Goal: Transaction & Acquisition: Purchase product/service

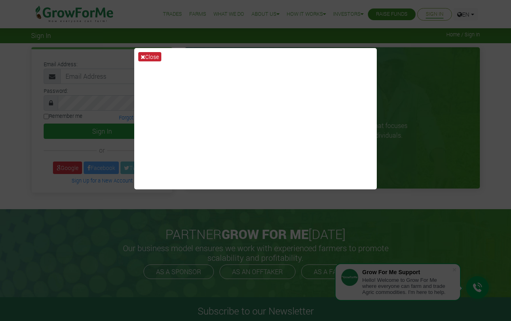
click at [157, 61] on button "Close" at bounding box center [149, 56] width 23 height 9
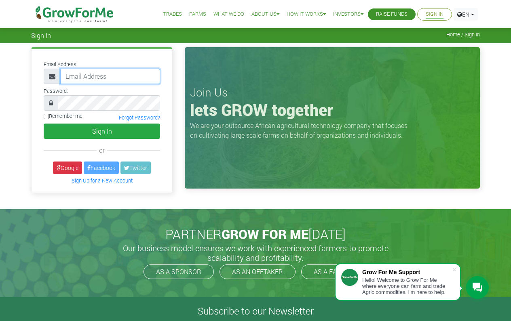
click at [129, 78] on input "email" at bounding box center [110, 76] width 100 height 15
type input "efkanyadi@gmail.com"
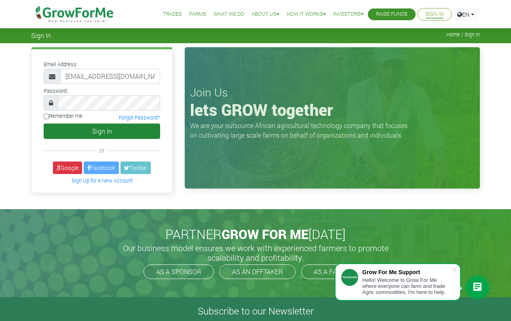
click at [95, 129] on button "Sign In" at bounding box center [102, 131] width 116 height 15
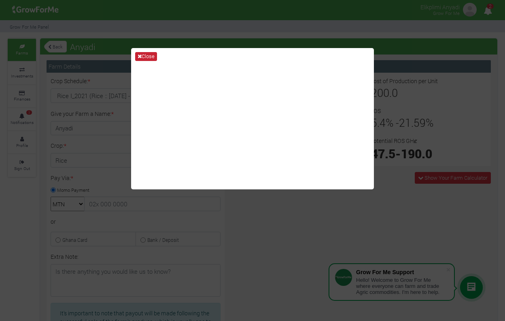
click at [156, 57] on button "Close" at bounding box center [146, 56] width 22 height 9
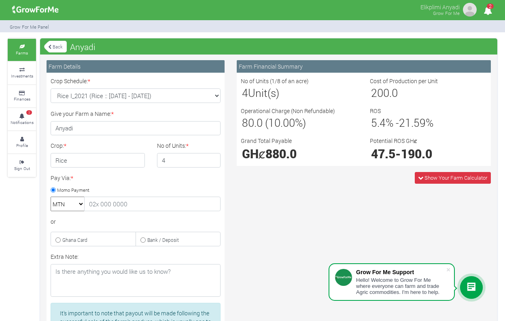
click at [490, 11] on icon "2" at bounding box center [488, 11] width 16 height 18
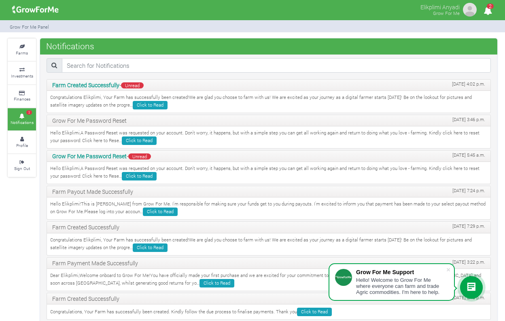
click at [490, 11] on icon "2" at bounding box center [488, 11] width 16 height 18
click at [22, 53] on small "Farms" at bounding box center [22, 53] width 12 height 6
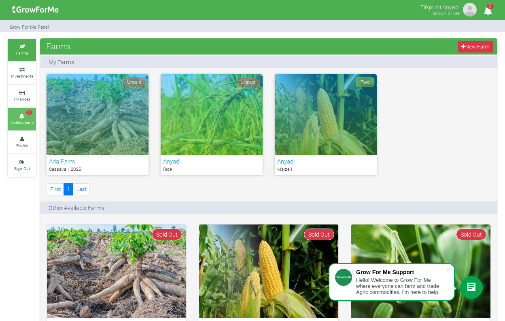
click at [22, 120] on small "Notifications" at bounding box center [22, 123] width 23 height 6
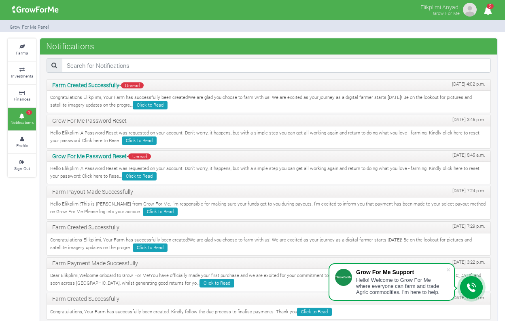
click at [31, 53] on link "Farms" at bounding box center [22, 50] width 28 height 22
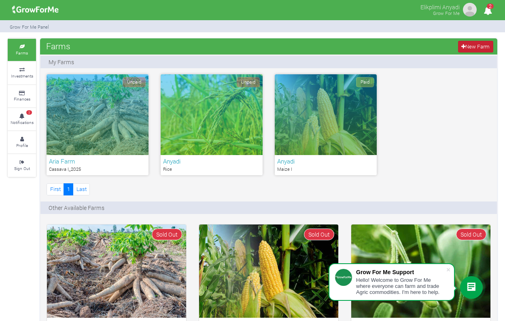
click at [465, 48] on link "New Farm" at bounding box center [475, 47] width 35 height 12
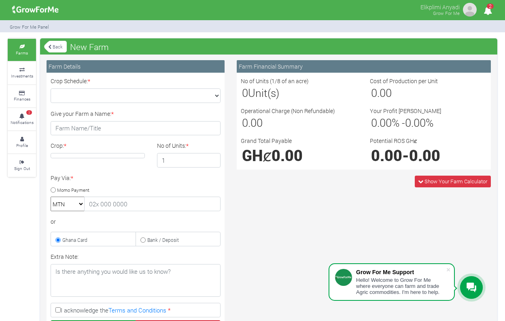
click at [57, 47] on link "Back" at bounding box center [55, 46] width 23 height 13
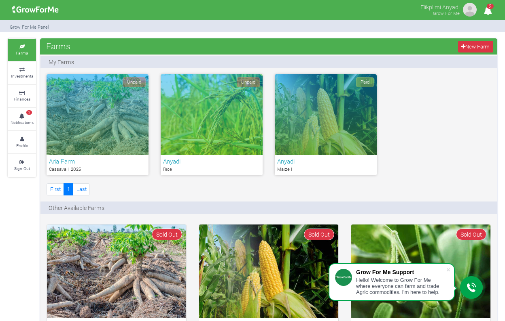
click at [58, 47] on span "Farms" at bounding box center [58, 46] width 28 height 16
click at [82, 185] on link "Last" at bounding box center [81, 190] width 17 height 12
click at [30, 6] on img at bounding box center [35, 10] width 52 height 16
click at [15, 81] on link "Investments" at bounding box center [22, 73] width 28 height 22
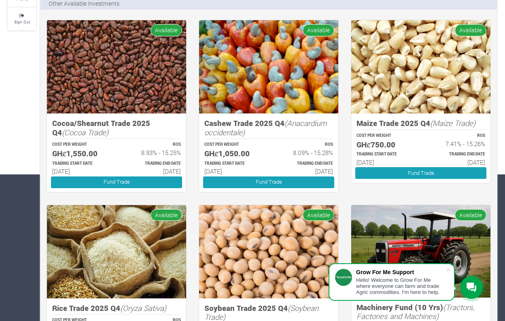
scroll to position [146, 0]
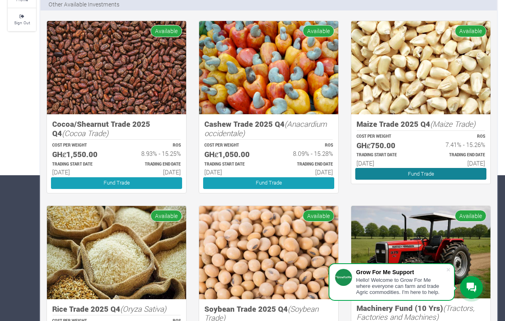
click at [380, 170] on link "Fund Trade" at bounding box center [420, 174] width 131 height 12
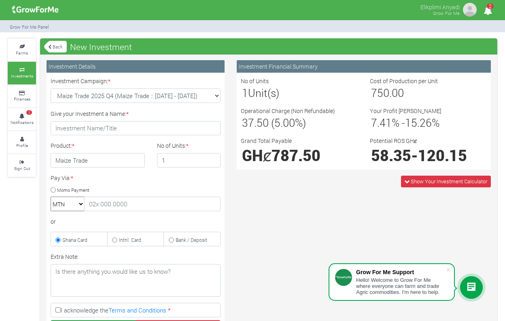
click at [129, 184] on div "Pay Via: * Momo Payment MTN Telecel Airtel Tigo or Ghana Card Intnl. Card" at bounding box center [135, 210] width 182 height 73
click at [173, 241] on label "Bank / Deposit" at bounding box center [191, 239] width 57 height 15
click at [173, 241] on input "Bank / Deposit" at bounding box center [171, 240] width 5 height 5
radio input "true"
click at [146, 201] on input "text" at bounding box center [152, 204] width 136 height 15
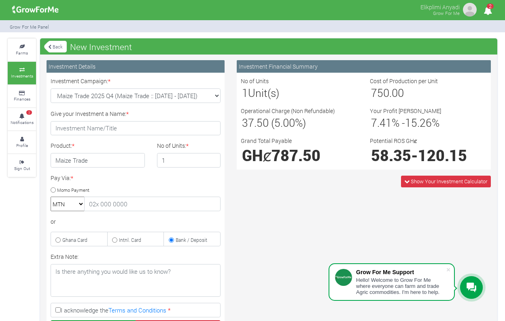
click at [137, 173] on div "Product: * Maize Trade No of Units: * 1" at bounding box center [135, 158] width 182 height 32
click at [123, 238] on small "Intnl. Card" at bounding box center [130, 240] width 22 height 6
click at [117, 238] on input "Intnl. Card" at bounding box center [114, 240] width 5 height 5
radio input "true"
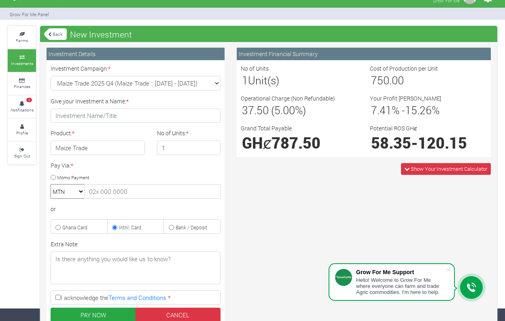
scroll to position [17, 0]
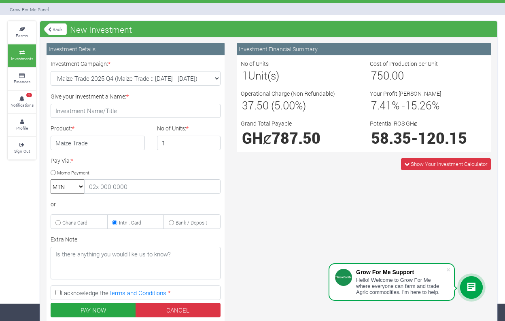
click at [80, 179] on div "Pay Via: * Momo Payment MTN Telecel Airtel Tigo or Ghana Card Intnl. Card" at bounding box center [135, 192] width 182 height 73
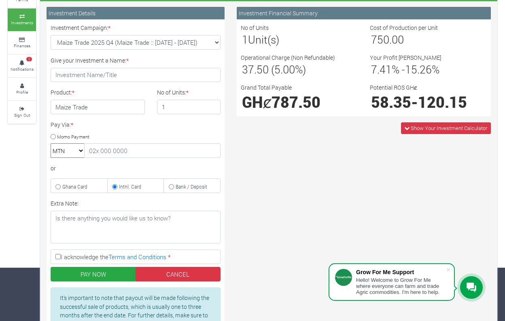
scroll to position [51, 0]
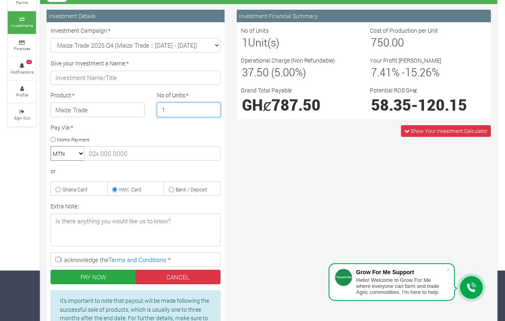
type input "2"
click at [213, 107] on input "2" at bounding box center [189, 110] width 64 height 15
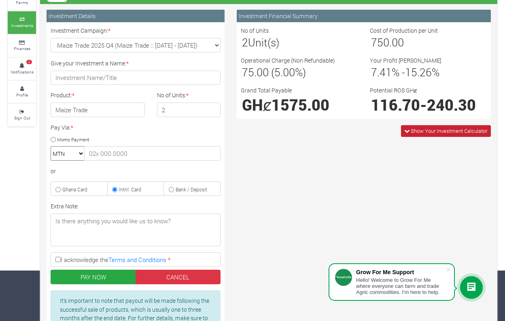
click at [434, 132] on span "Show Your Investment Calculator" at bounding box center [448, 130] width 76 height 7
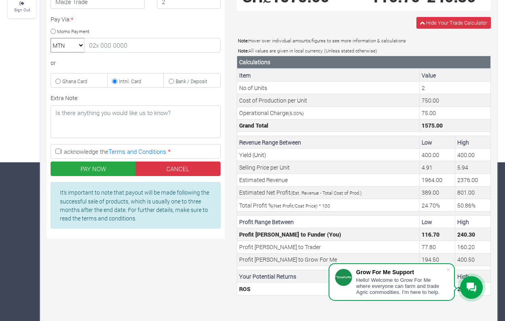
scroll to position [158, 0]
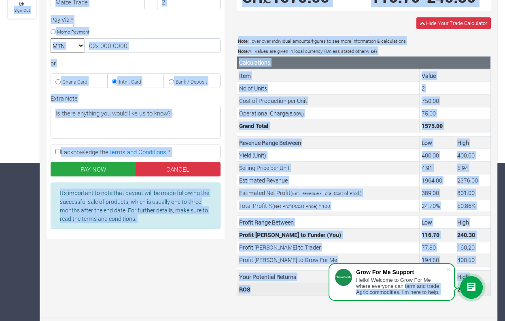
drag, startPoint x: 407, startPoint y: 283, endPoint x: 291, endPoint y: 284, distance: 116.0
click at [291, 163] on body "Grow For Me Support Hello! Welcome to Grow For Me where everyone can farm and t…" at bounding box center [252, 2] width 505 height 321
click at [291, 309] on div "Investment Details Investment Campaign: * Maize Trade 2025 Q4 (Maize Trade :: 0…" at bounding box center [268, 107] width 457 height 422
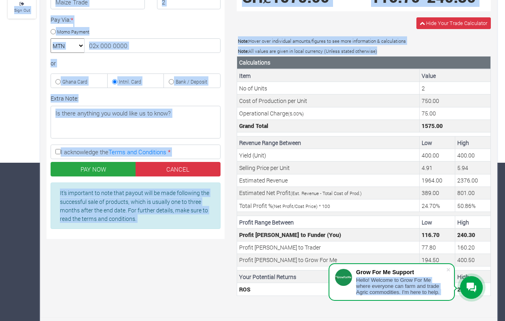
drag, startPoint x: 356, startPoint y: 279, endPoint x: 296, endPoint y: 315, distance: 70.2
click at [296, 163] on body "Grow For Me Support Hello! Welcome to Grow For Me where everyone can farm and t…" at bounding box center [252, 2] width 505 height 321
click at [296, 315] on div "Investment Details Investment Campaign: * Maize Trade 2025 Q4 (Maize Trade :: 0…" at bounding box center [268, 107] width 457 height 422
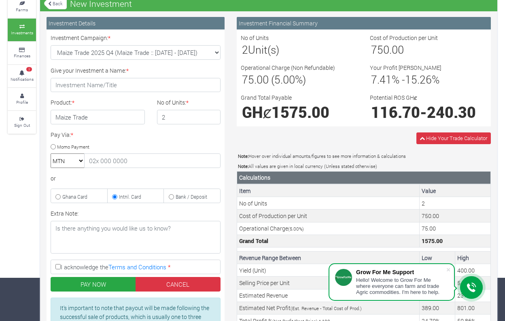
scroll to position [42, 0]
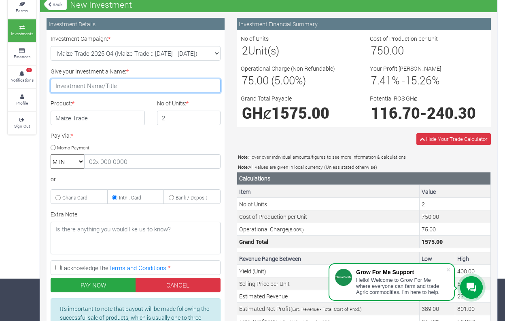
click at [110, 91] on input "Give your Investment a Name: *" at bounding box center [136, 86] width 170 height 15
type input "[PERSON_NAME]'S FARM"
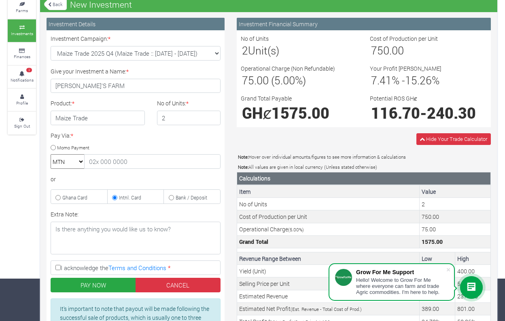
click at [128, 138] on div "Pay Via: * Momo Payment MTN Telecel Airtel Tigo or Ghana Card Intnl. Card" at bounding box center [135, 167] width 182 height 73
click at [175, 115] on input "2" at bounding box center [189, 118] width 64 height 15
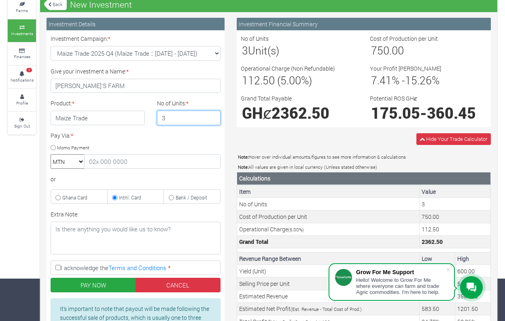
click at [211, 117] on input "3" at bounding box center [189, 118] width 64 height 15
click at [213, 118] on input "2" at bounding box center [189, 118] width 64 height 15
type input "1"
click at [213, 118] on input "1" at bounding box center [189, 118] width 64 height 15
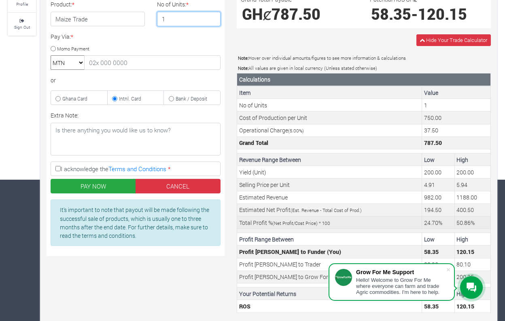
scroll to position [139, 0]
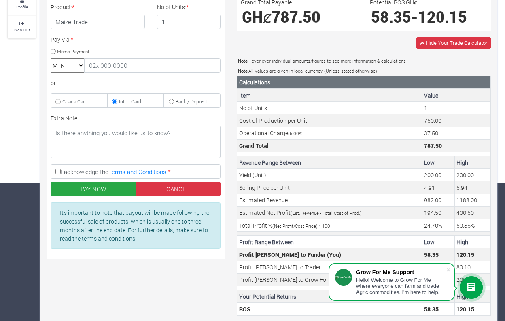
click at [189, 57] on div "Pay Via: * Momo Payment MTN Telecel Airtel Tigo or Ghana Card Intnl. Card" at bounding box center [135, 71] width 182 height 73
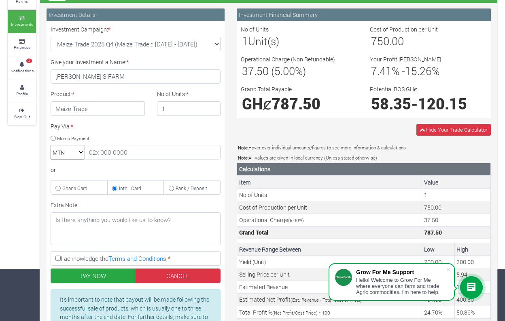
scroll to position [51, 0]
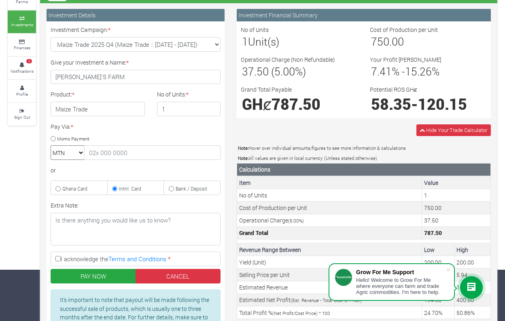
click at [58, 260] on input "I acknowledge the Terms and Conditions *" at bounding box center [57, 258] width 5 height 5
checkbox input "true"
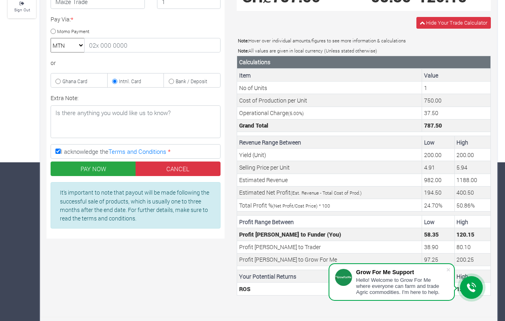
scroll to position [158, 0]
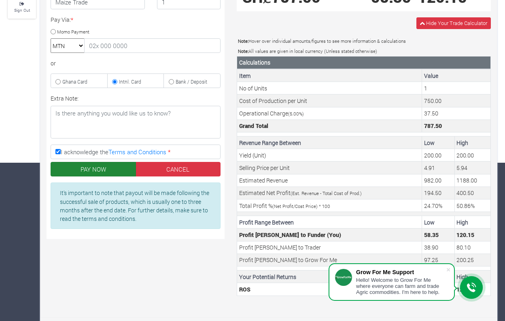
click at [114, 167] on button "PAY NOW" at bounding box center [93, 169] width 85 height 15
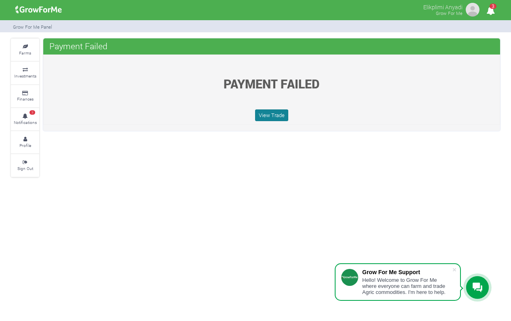
click at [266, 116] on link "View Trade" at bounding box center [271, 116] width 33 height 12
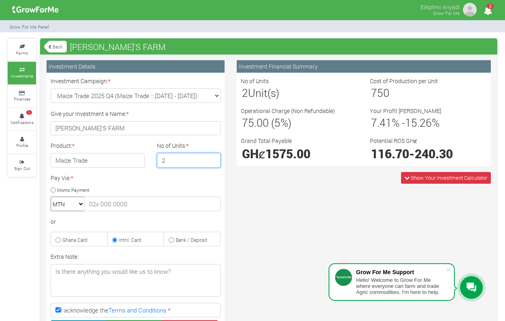
click at [213, 159] on input "2" at bounding box center [189, 160] width 64 height 15
click at [213, 159] on input "3" at bounding box center [189, 160] width 64 height 15
type input "4"
click at [213, 159] on input "4" at bounding box center [189, 160] width 64 height 15
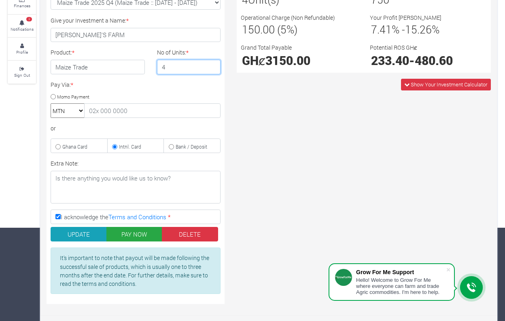
scroll to position [93, 0]
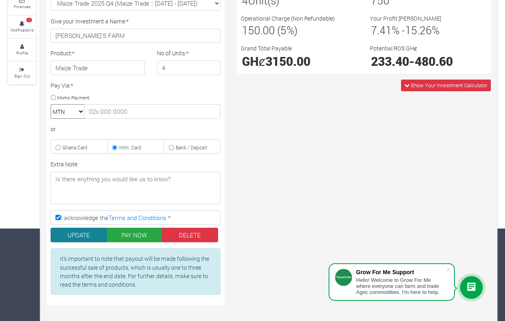
click at [92, 234] on button "UPDATE" at bounding box center [79, 235] width 56 height 15
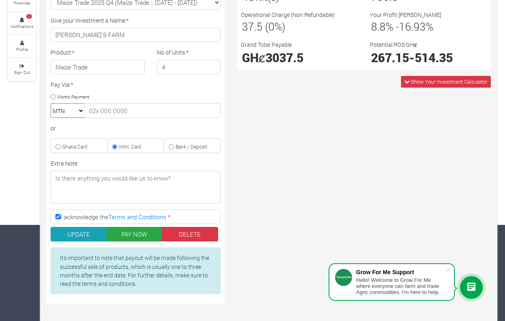
scroll to position [95, 0]
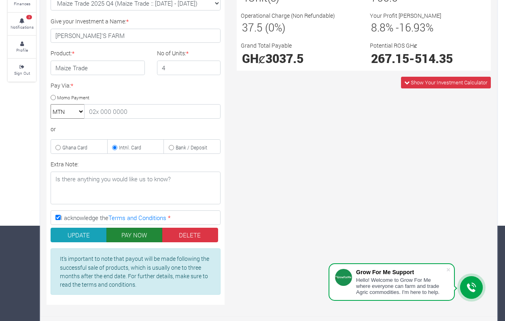
click at [148, 230] on button "PAY NOW" at bounding box center [134, 235] width 56 height 15
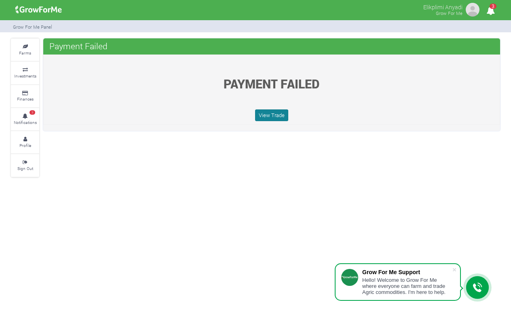
click at [264, 110] on link "View Trade" at bounding box center [271, 116] width 33 height 12
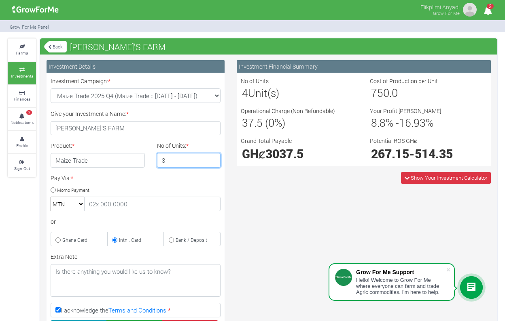
click at [213, 163] on input "3" at bounding box center [189, 160] width 64 height 15
click at [213, 163] on input "2" at bounding box center [189, 160] width 64 height 15
type input "1"
click at [213, 163] on input "1" at bounding box center [189, 160] width 64 height 15
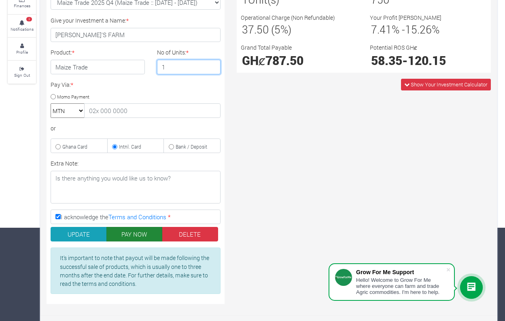
scroll to position [93, 0]
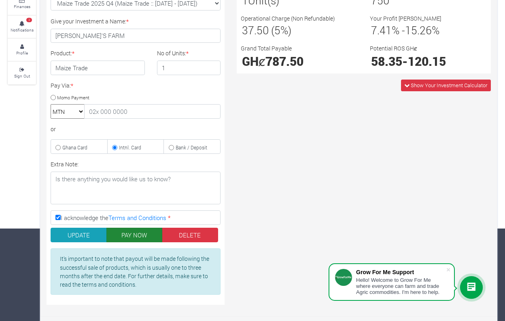
click at [131, 236] on button "PAY NOW" at bounding box center [134, 235] width 56 height 15
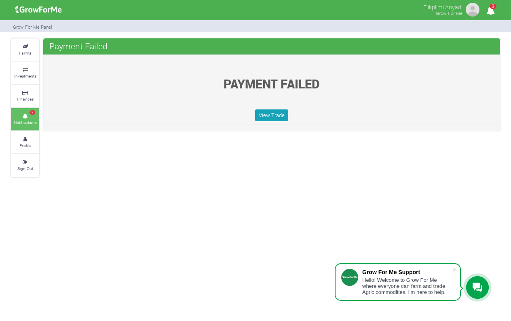
click at [24, 122] on small "Notifications" at bounding box center [25, 123] width 23 height 6
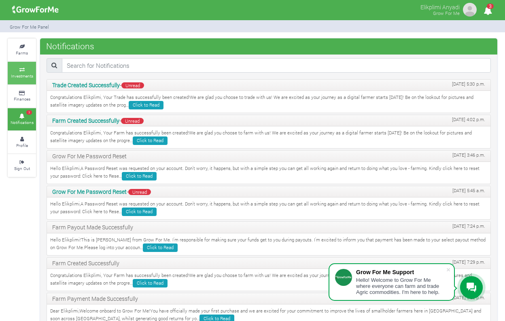
click at [21, 68] on icon at bounding box center [22, 70] width 24 height 4
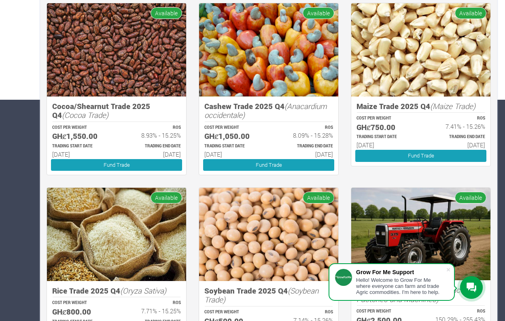
scroll to position [284, 0]
